Goal: Ask a question

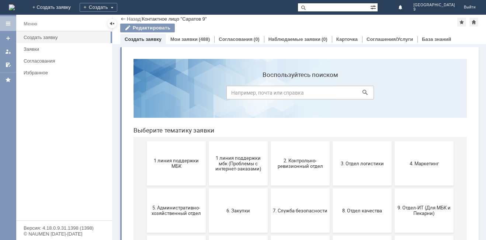
scroll to position [104, 0]
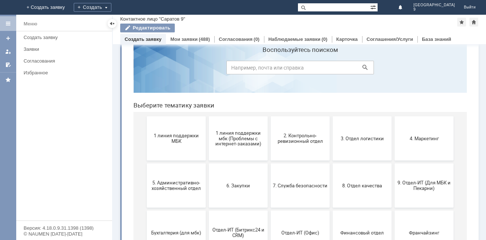
scroll to position [37, 0]
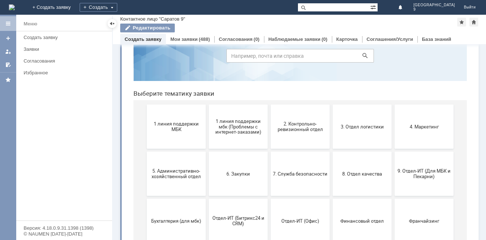
click at [424, 168] on button "9. Отдел-ИТ (Для МБК и Пекарни)" at bounding box center [424, 174] width 59 height 44
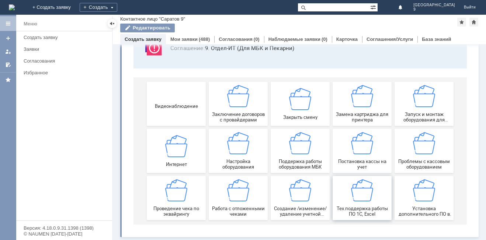
scroll to position [61, 0]
click at [235, 199] on img at bounding box center [238, 191] width 22 height 22
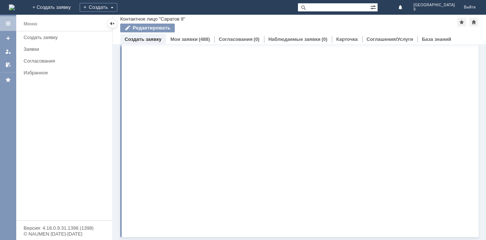
scroll to position [0, 0]
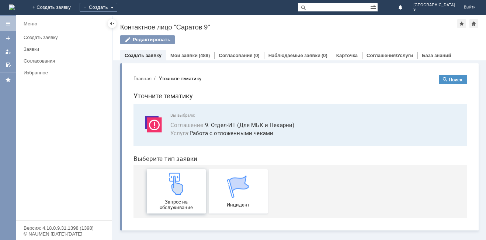
click at [177, 191] on img at bounding box center [176, 184] width 22 height 22
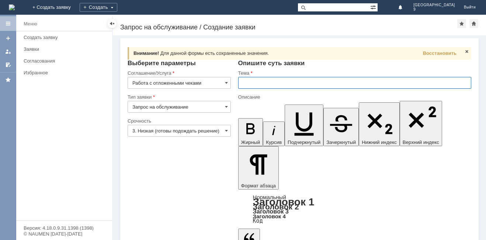
click at [282, 83] on input "text" at bounding box center [354, 83] width 233 height 12
type input "отл чеки"
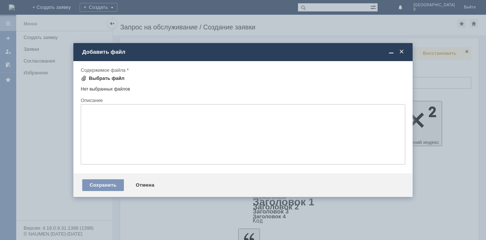
click at [111, 81] on div "Выбрать файл" at bounding box center [107, 79] width 36 height 6
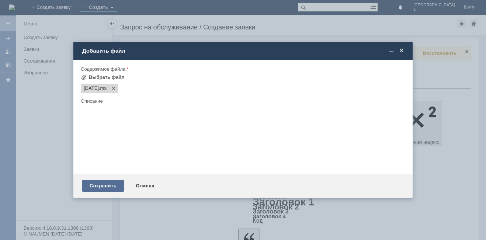
click at [99, 188] on div "Сохранить" at bounding box center [103, 186] width 42 height 12
